Goal: Transaction & Acquisition: Purchase product/service

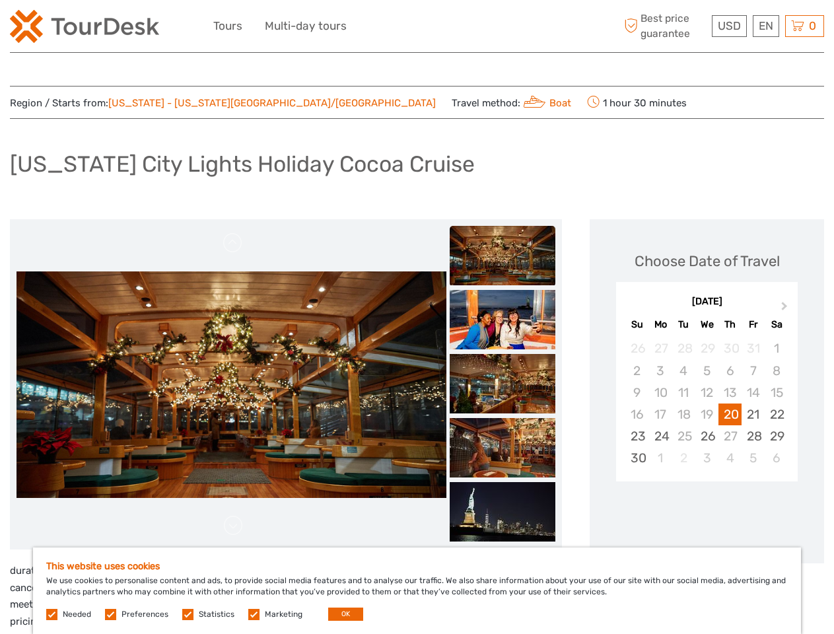
click at [417, 26] on div "USD USD € £ EN English Español Deutsch Tours Multi-day tours More Best price gu…" at bounding box center [416, 26] width 407 height 32
click at [728, 26] on span "USD" at bounding box center [729, 25] width 23 height 13
click at [765, 26] on div "EN English Español Deutsch" at bounding box center [766, 26] width 26 height 22
click at [804, 26] on div "0 Items Total $0.00 Checkout The shopping cart is empty." at bounding box center [804, 26] width 39 height 22
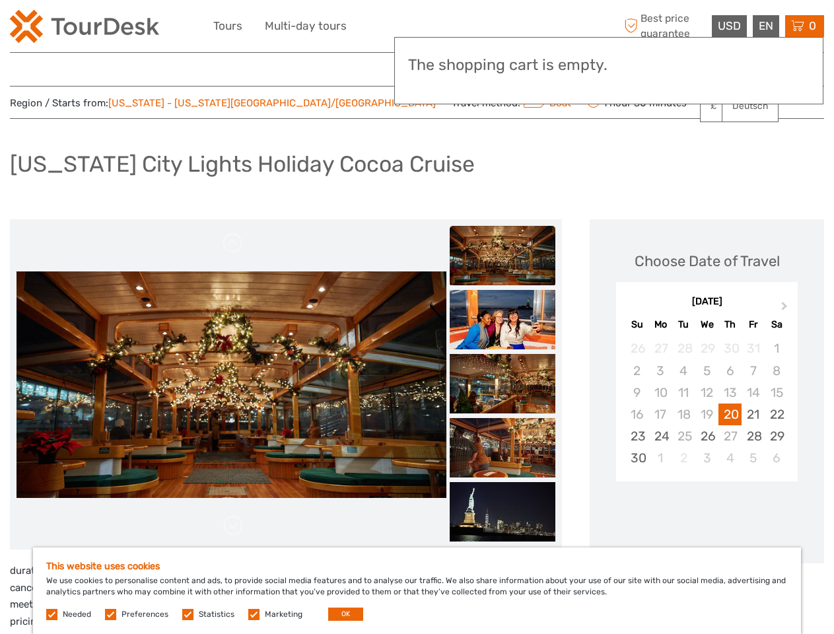
click at [231, 384] on img at bounding box center [232, 384] width 430 height 226
click at [233, 243] on link at bounding box center [233, 242] width 21 height 21
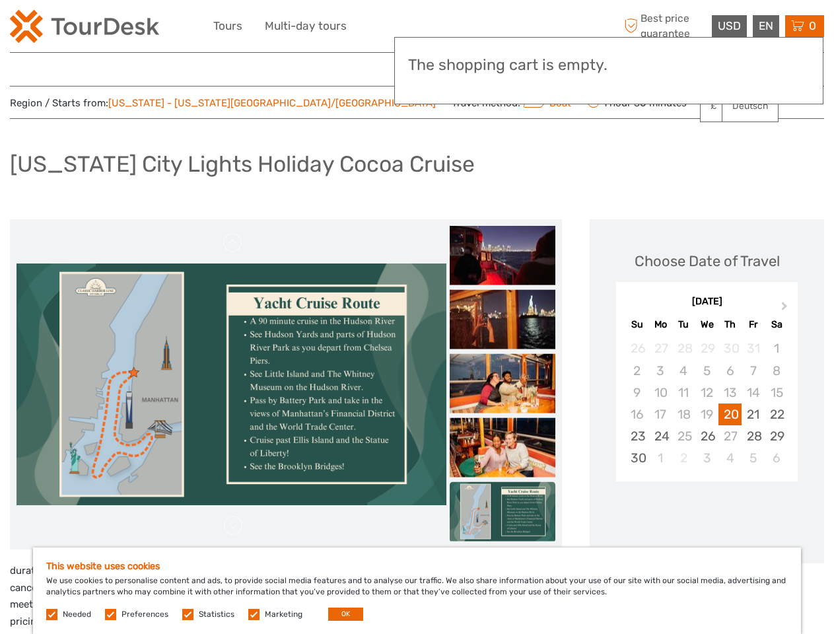
click at [502, 256] on img at bounding box center [503, 255] width 106 height 59
click at [502, 320] on img at bounding box center [503, 319] width 106 height 59
click at [502, 384] on img at bounding box center [503, 383] width 106 height 59
